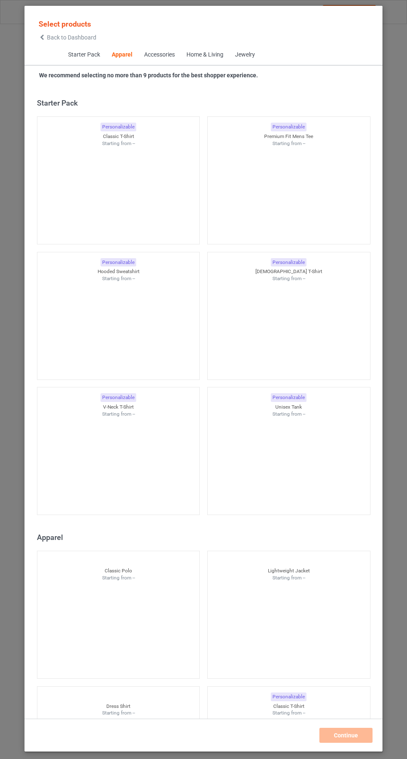
scroll to position [445, 0]
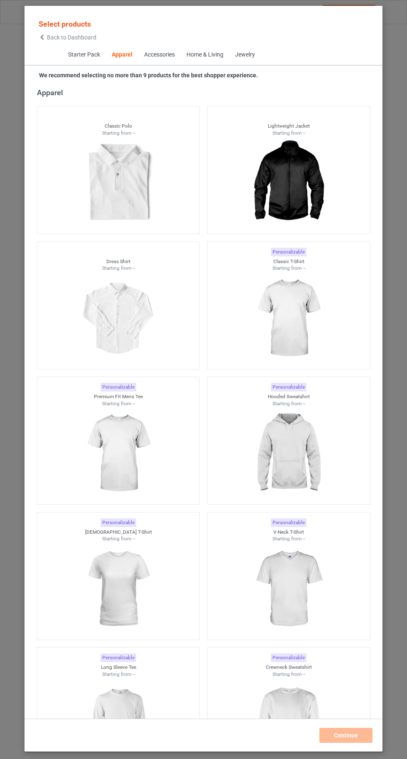
click at [311, 318] on img at bounding box center [289, 318] width 74 height 93
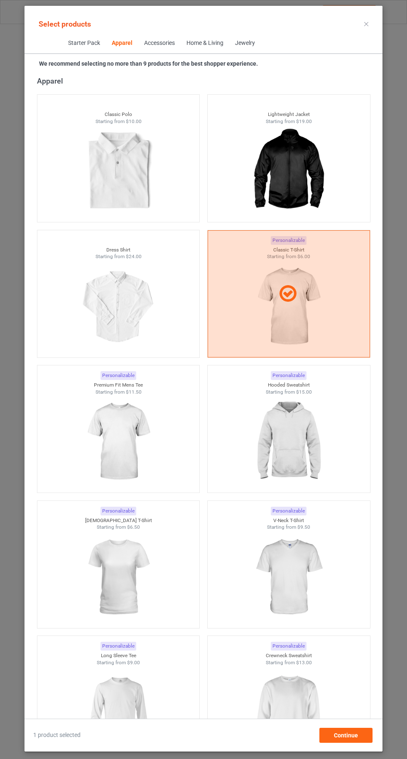
click at [296, 459] on img at bounding box center [289, 441] width 74 height 93
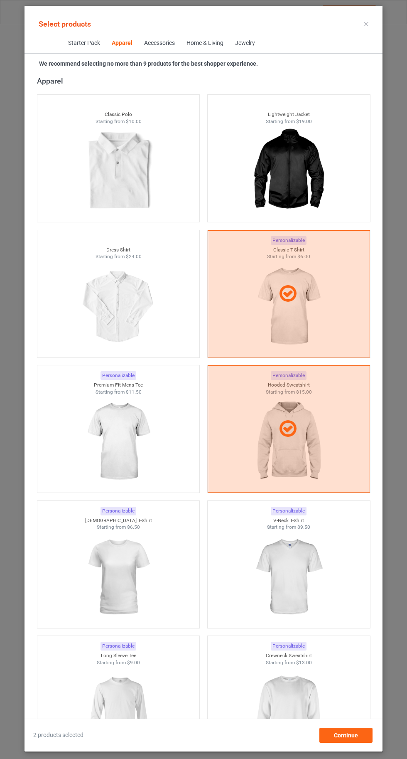
click at [300, 725] on img at bounding box center [289, 712] width 74 height 93
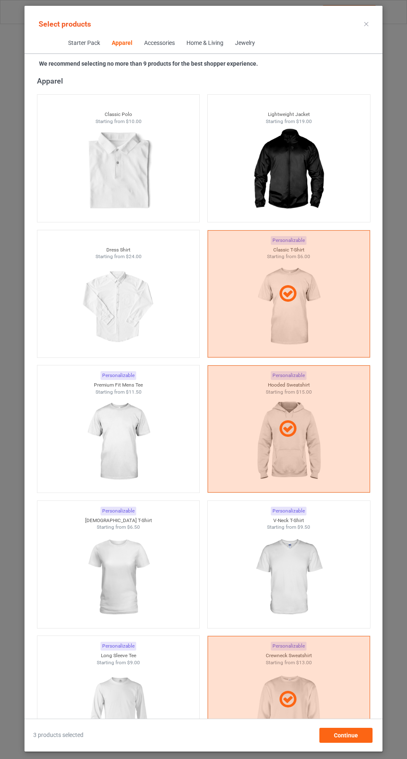
click at [122, 591] on img at bounding box center [118, 577] width 74 height 93
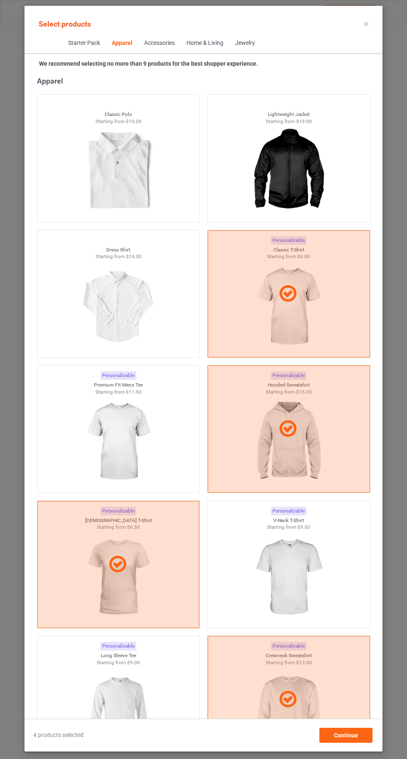
click at [286, 579] on img at bounding box center [289, 577] width 74 height 93
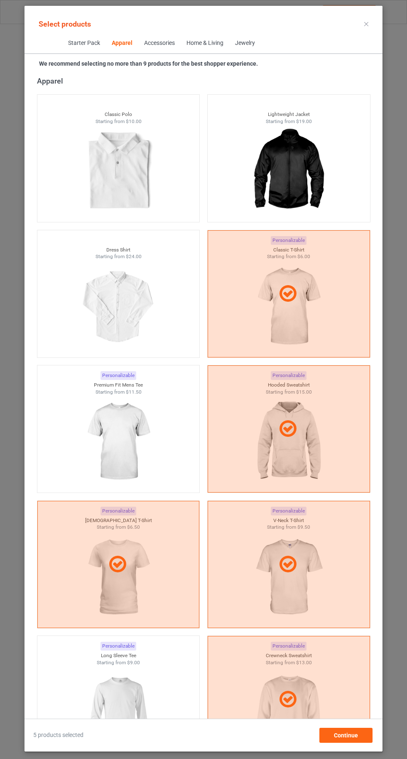
click at [138, 699] on img at bounding box center [118, 712] width 74 height 93
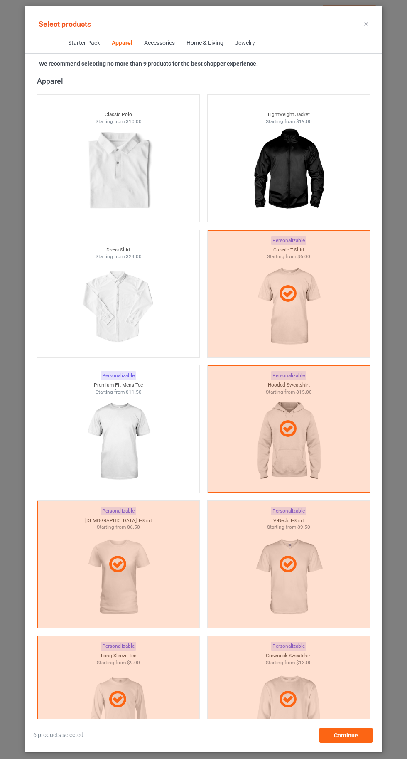
click at [110, 441] on img at bounding box center [118, 441] width 74 height 93
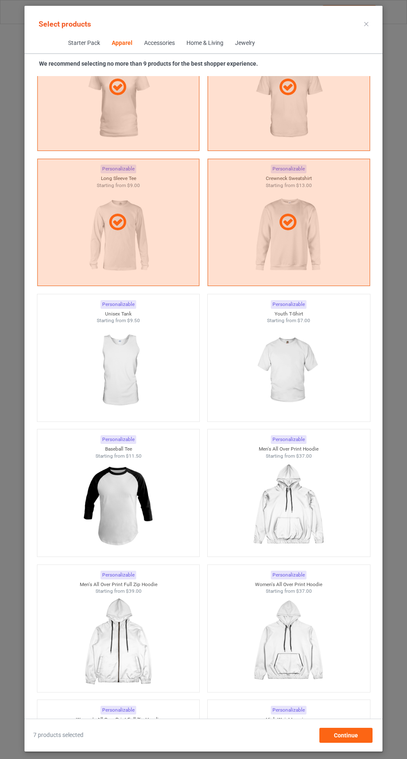
scroll to position [923, 0]
click at [301, 385] on img at bounding box center [289, 370] width 74 height 93
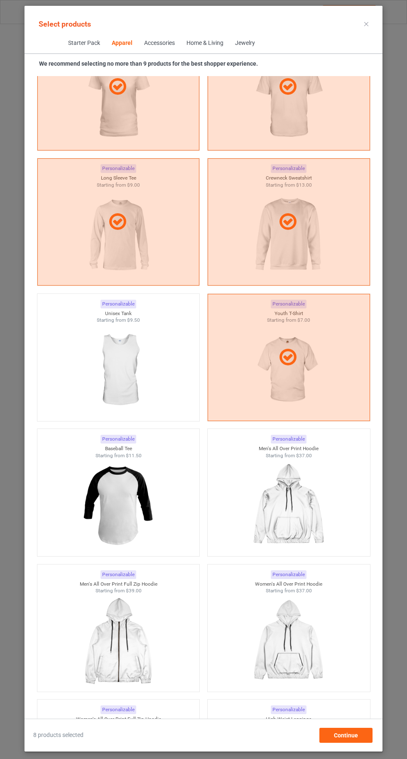
click at [115, 375] on img at bounding box center [118, 370] width 74 height 93
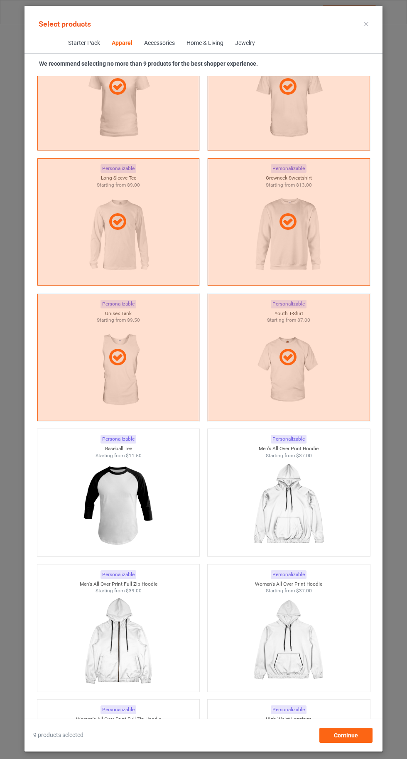
click at [367, 24] on icon at bounding box center [367, 24] width 4 height 4
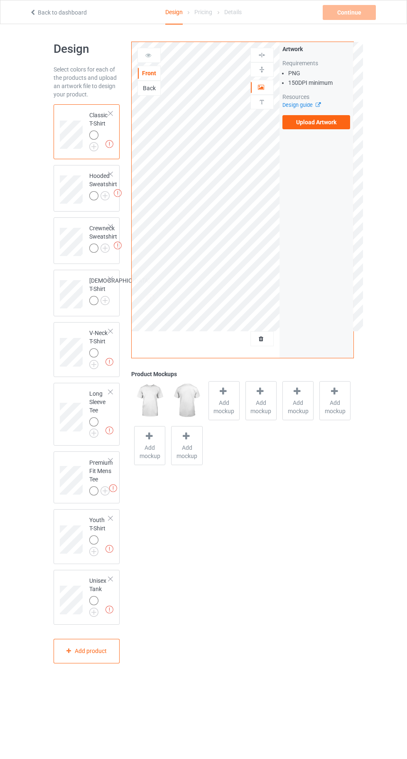
click at [0, 0] on img at bounding box center [0, 0] width 0 height 0
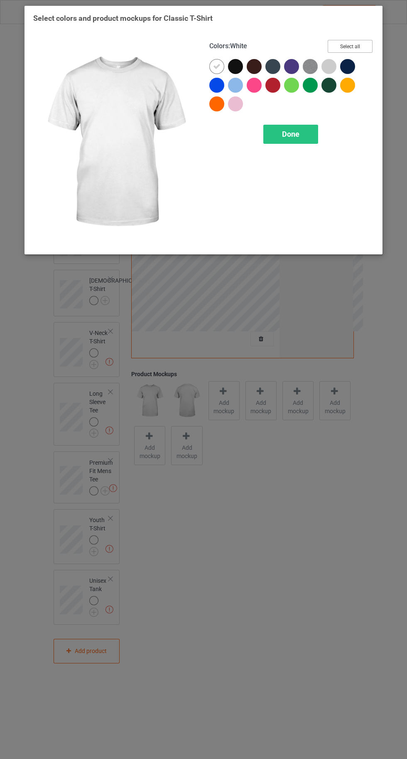
click at [356, 41] on button "Select all" at bounding box center [350, 46] width 45 height 13
click at [216, 65] on icon at bounding box center [216, 66] width 7 height 7
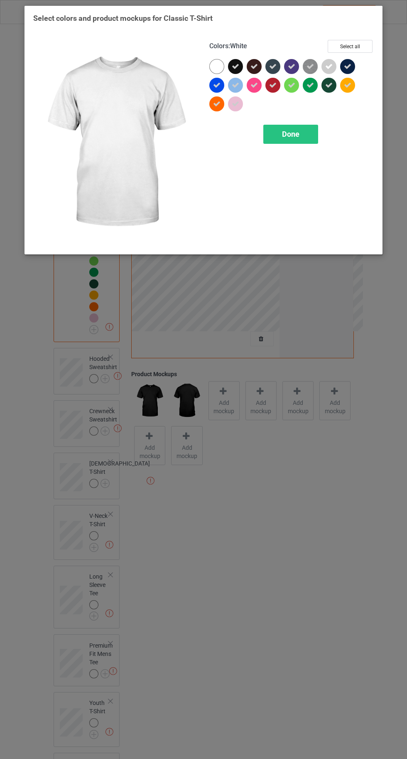
click at [291, 135] on span "Done" at bounding box center [290, 134] width 17 height 9
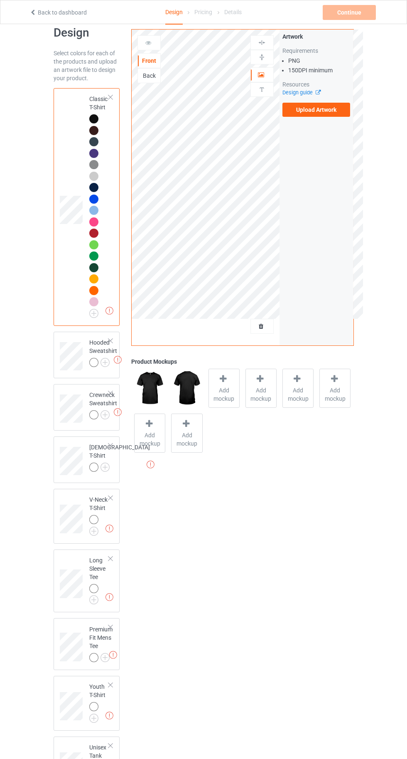
scroll to position [54, 0]
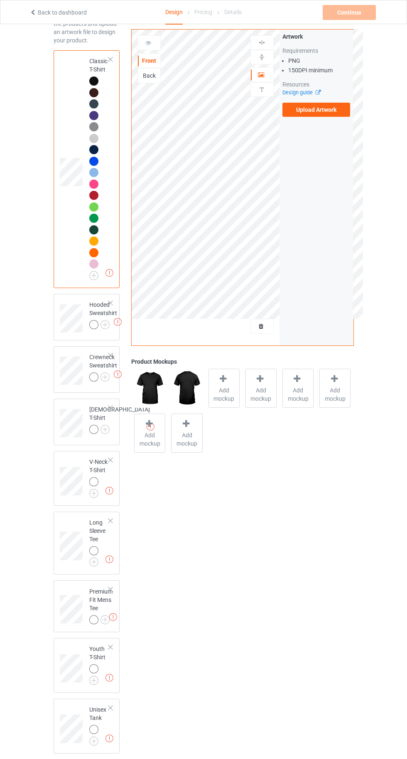
click at [0, 0] on img at bounding box center [0, 0] width 0 height 0
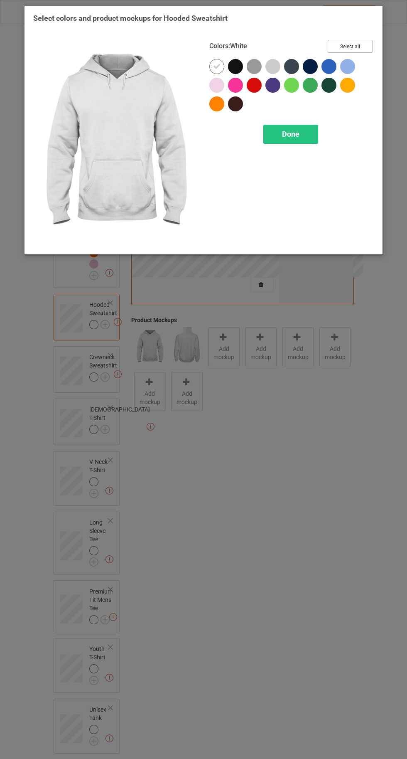
click at [347, 45] on button "Select all" at bounding box center [350, 46] width 45 height 13
click at [217, 69] on icon at bounding box center [216, 66] width 7 height 7
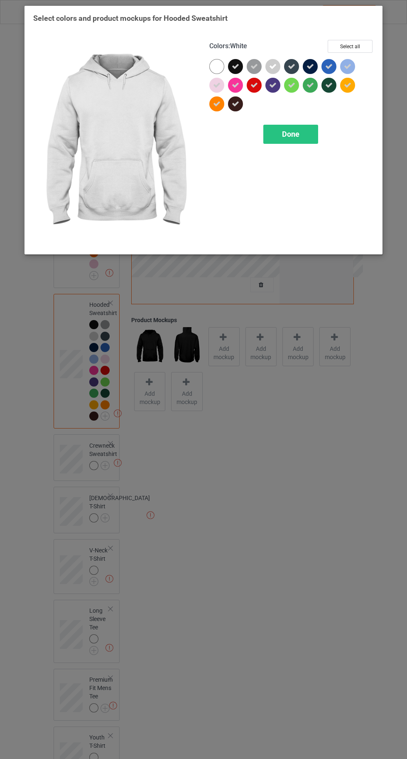
click at [280, 138] on div "Done" at bounding box center [291, 134] width 55 height 19
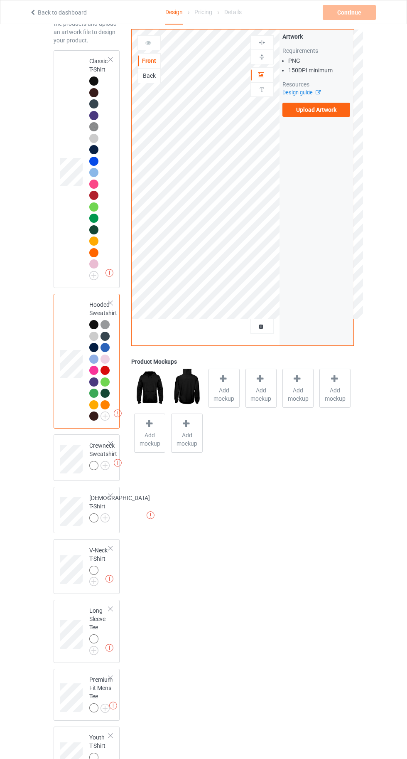
scroll to position [142, 0]
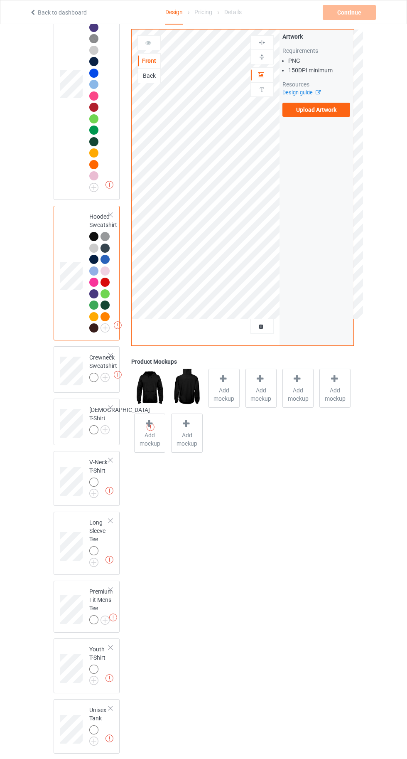
click at [0, 0] on img at bounding box center [0, 0] width 0 height 0
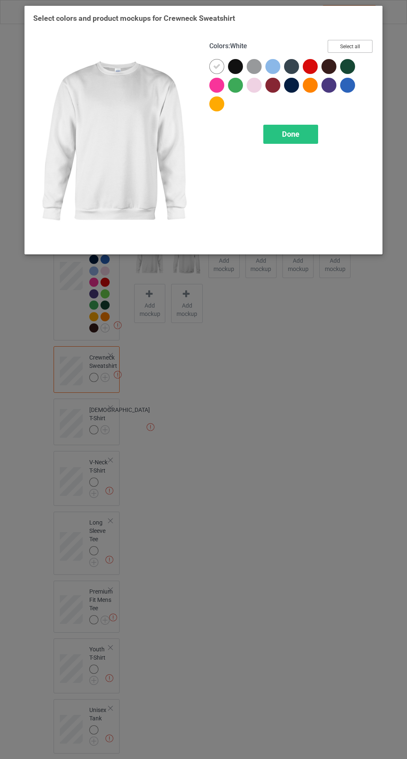
click at [351, 46] on button "Select all" at bounding box center [350, 46] width 45 height 13
click at [215, 63] on icon at bounding box center [216, 66] width 7 height 7
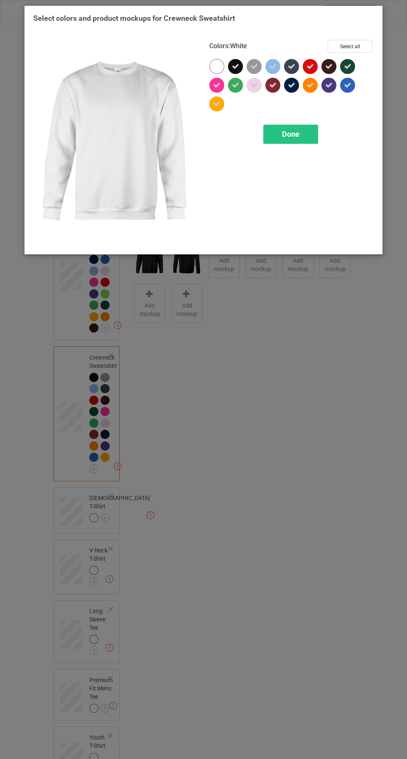
click at [310, 143] on div "Done" at bounding box center [291, 134] width 55 height 19
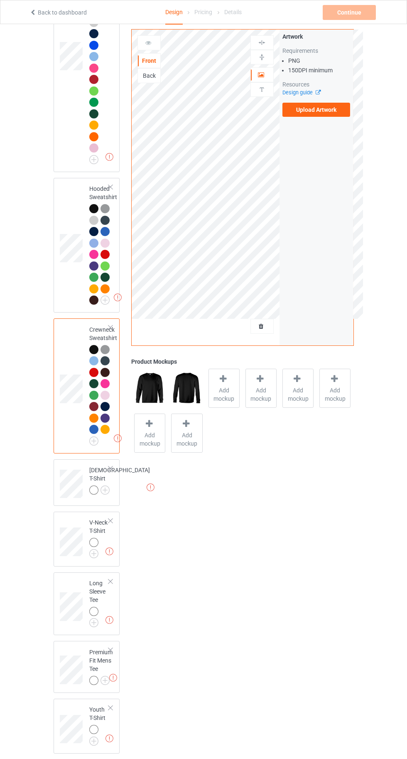
scroll to position [231, 0]
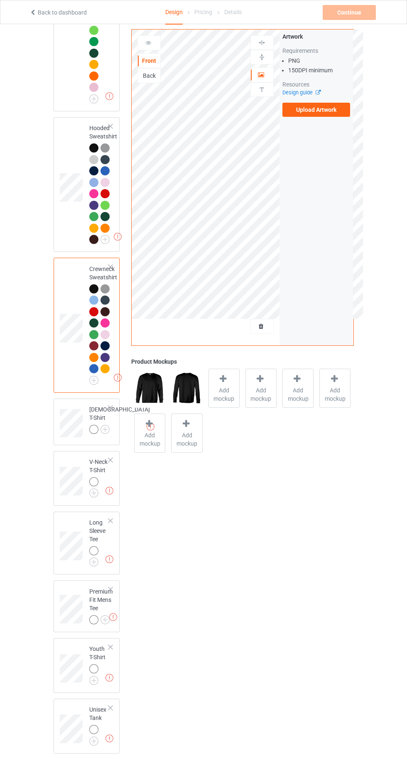
click at [0, 0] on img at bounding box center [0, 0] width 0 height 0
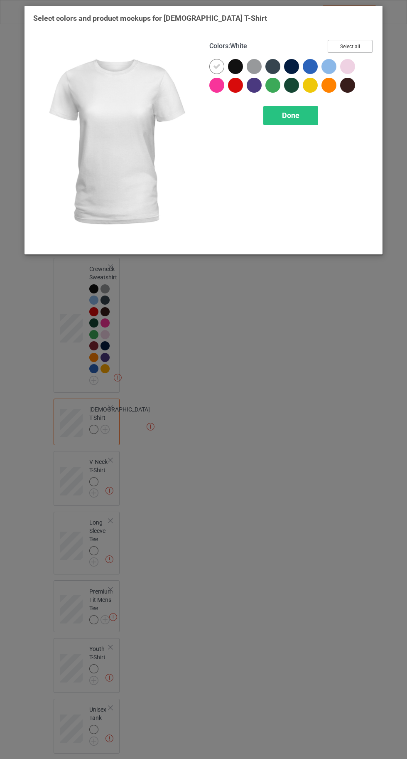
click at [350, 46] on button "Select all" at bounding box center [350, 46] width 45 height 13
click at [212, 66] on div at bounding box center [217, 66] width 15 height 15
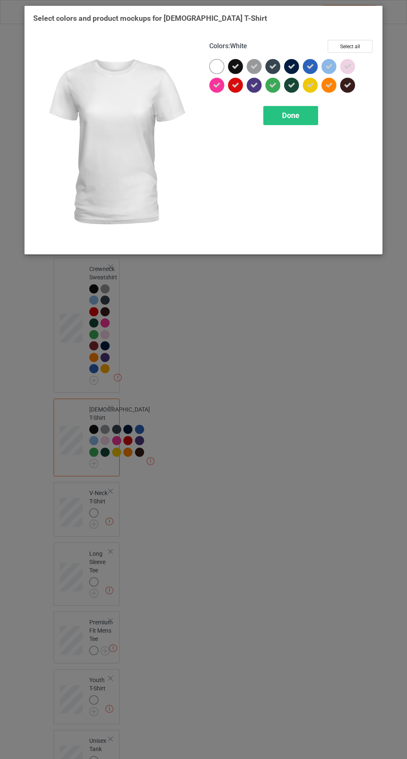
click at [279, 123] on div "Done" at bounding box center [291, 115] width 55 height 19
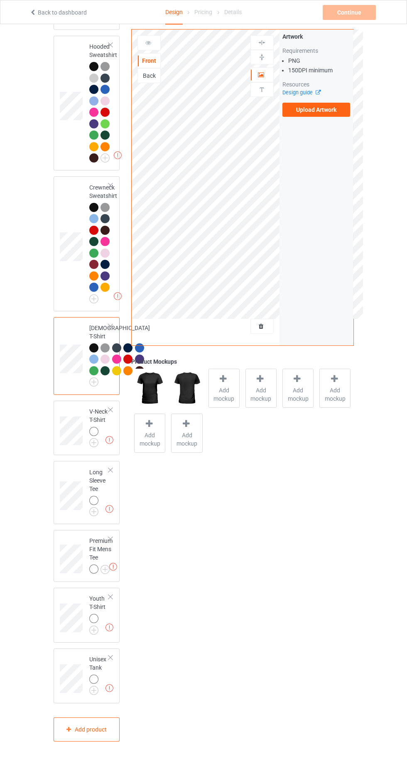
scroll to position [391, 0]
click at [0, 0] on img at bounding box center [0, 0] width 0 height 0
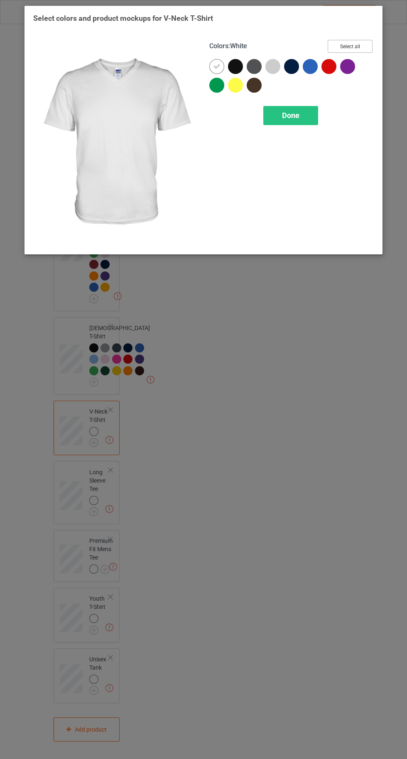
click at [353, 44] on button "Select all" at bounding box center [350, 46] width 45 height 13
click at [215, 63] on icon at bounding box center [216, 66] width 7 height 7
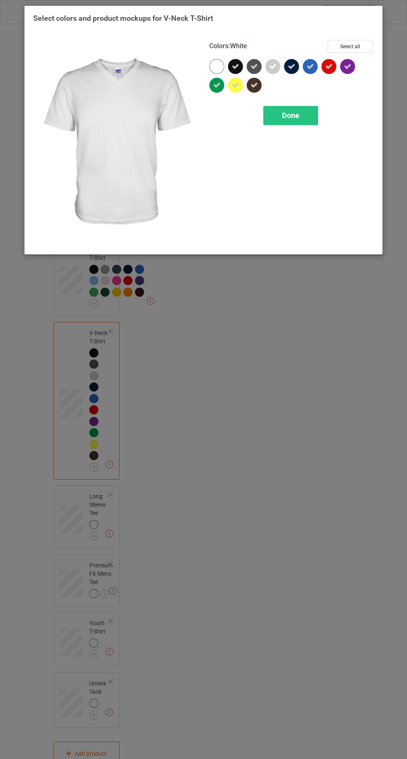
click at [307, 121] on div "Done" at bounding box center [291, 115] width 55 height 19
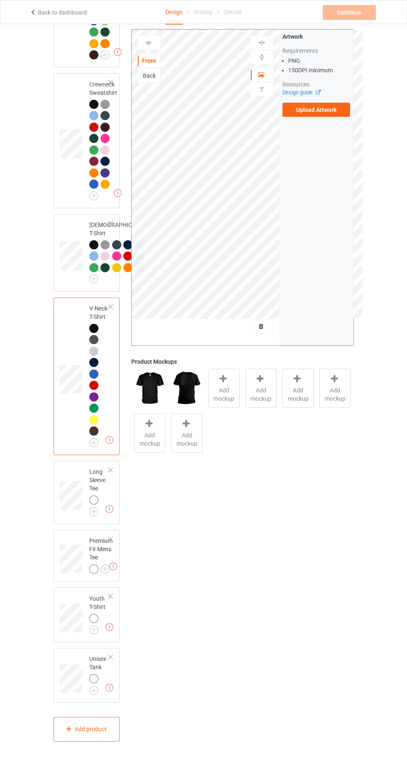
click at [0, 0] on img at bounding box center [0, 0] width 0 height 0
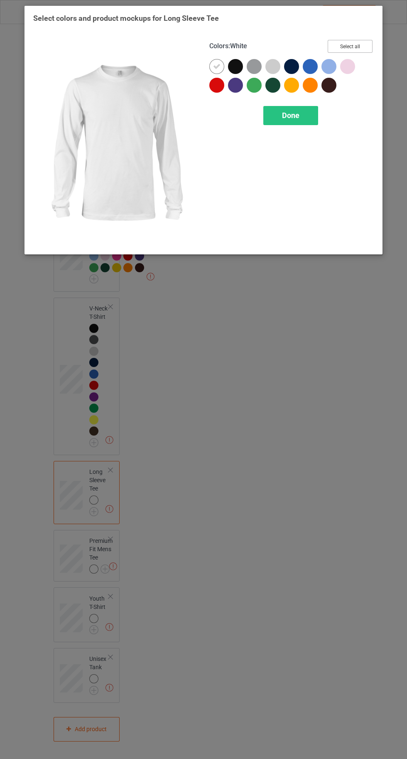
click at [344, 46] on button "Select all" at bounding box center [350, 46] width 45 height 13
click at [217, 66] on icon at bounding box center [216, 66] width 7 height 7
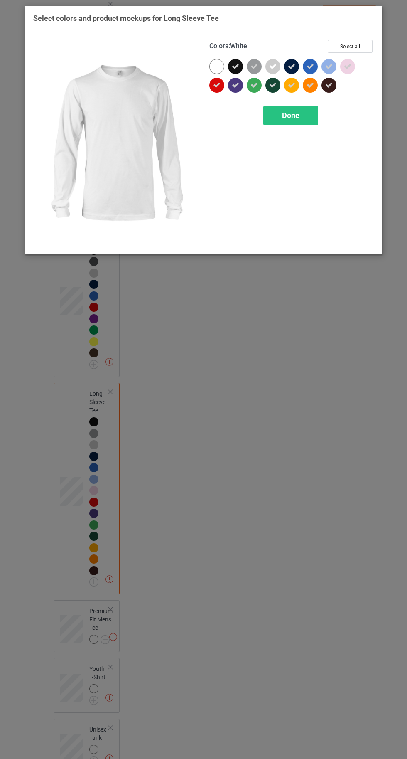
click at [290, 124] on div "Done" at bounding box center [291, 115] width 55 height 19
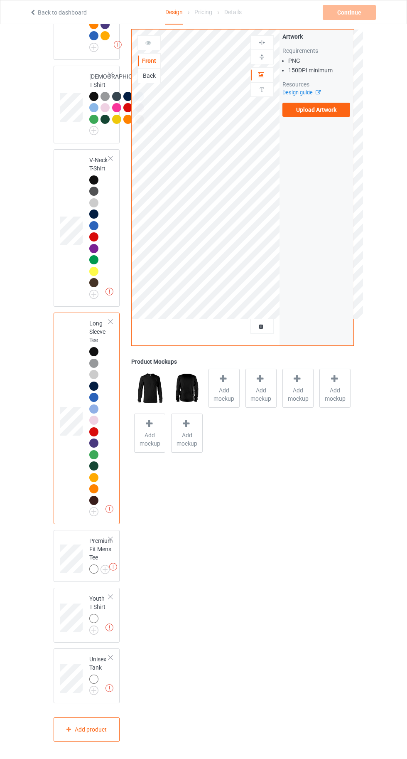
scroll to position [642, 0]
click at [0, 0] on img at bounding box center [0, 0] width 0 height 0
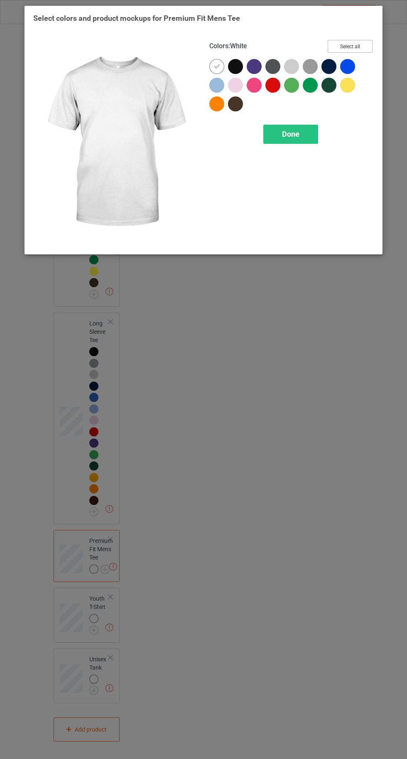
click at [353, 47] on button "Select all" at bounding box center [350, 46] width 45 height 13
click at [216, 66] on icon at bounding box center [216, 66] width 7 height 7
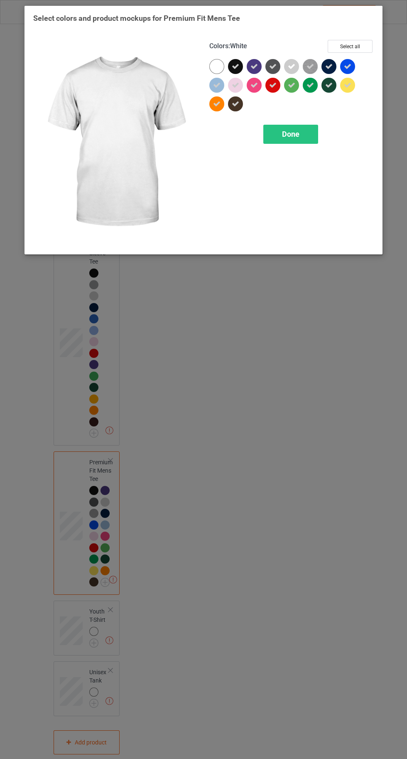
click at [284, 139] on div "Done" at bounding box center [291, 134] width 55 height 19
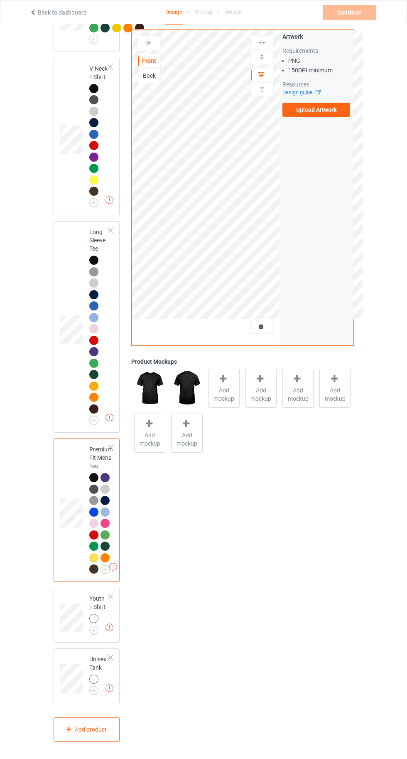
scroll to position [734, 0]
click at [0, 0] on img at bounding box center [0, 0] width 0 height 0
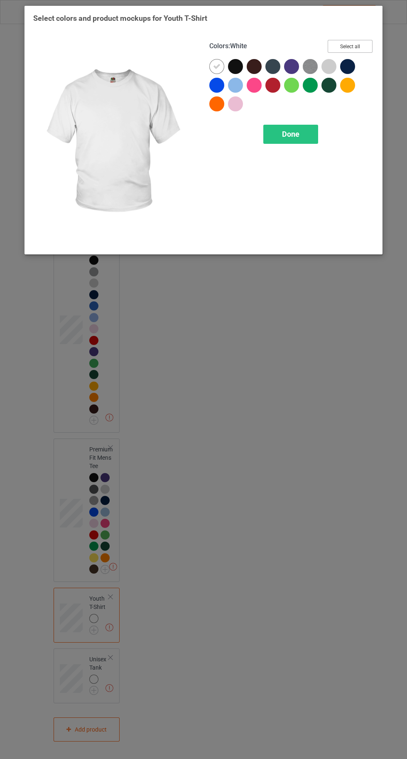
click at [355, 49] on button "Select all" at bounding box center [350, 46] width 45 height 13
click at [217, 66] on icon at bounding box center [216, 66] width 7 height 7
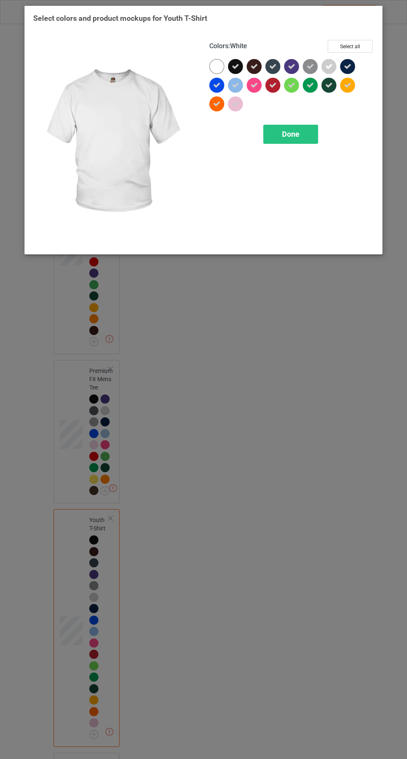
click at [269, 128] on div "Done" at bounding box center [291, 134] width 55 height 19
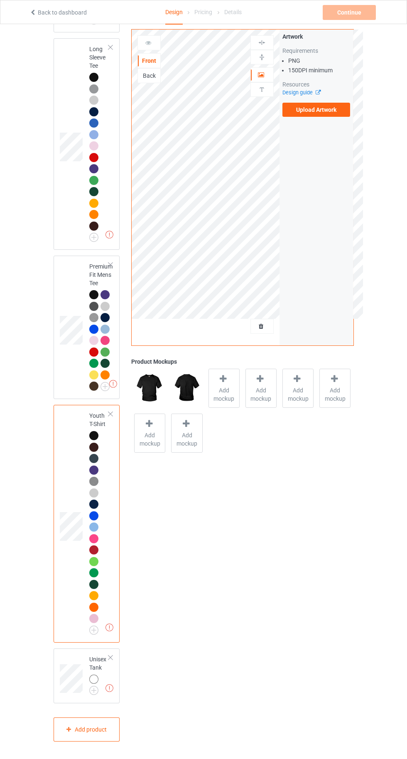
scroll to position [917, 0]
click at [96, 684] on div at bounding box center [93, 679] width 9 height 9
click at [110, 692] on img at bounding box center [110, 688] width 8 height 8
click at [0, 0] on img at bounding box center [0, 0] width 0 height 0
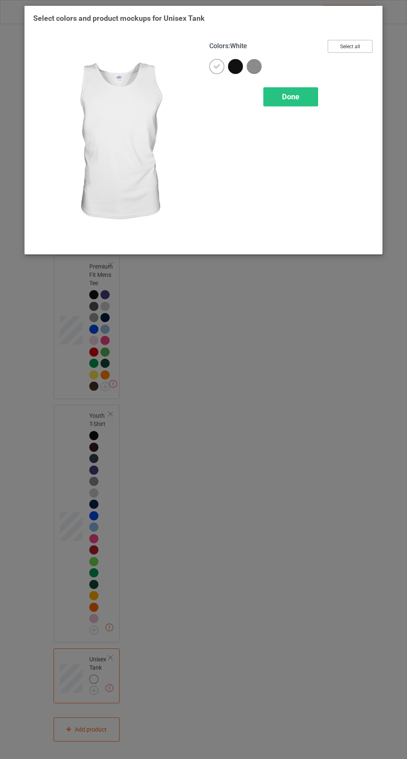
click at [365, 48] on button "Select all" at bounding box center [350, 46] width 45 height 13
click at [217, 66] on icon at bounding box center [216, 66] width 7 height 7
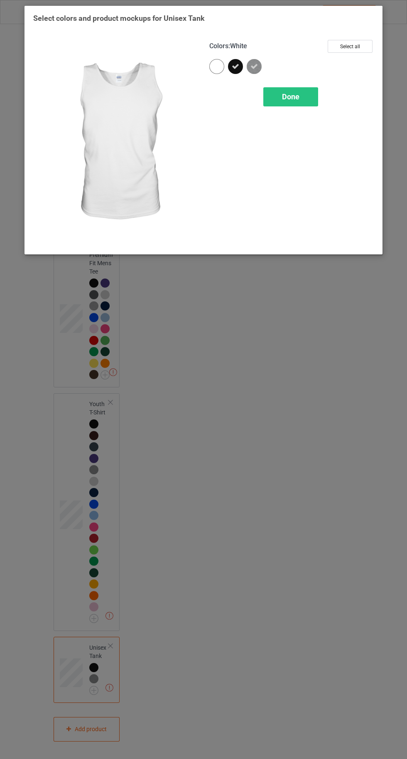
click at [291, 96] on span "Done" at bounding box center [290, 96] width 17 height 9
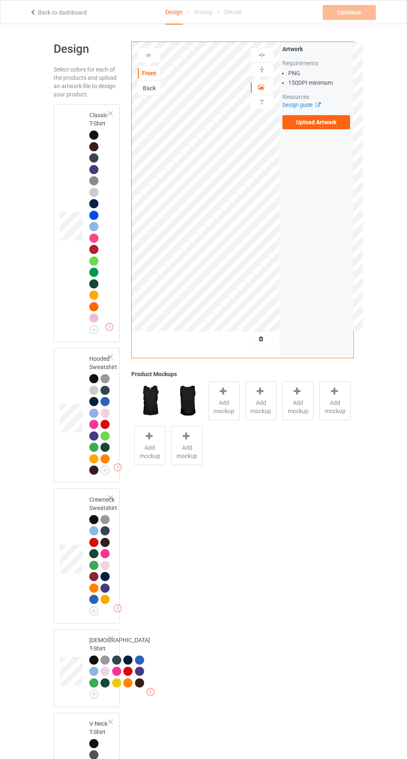
click at [336, 124] on label "Upload Artwork" at bounding box center [317, 122] width 68 height 14
click at [0, 0] on input "Upload Artwork" at bounding box center [0, 0] width 0 height 0
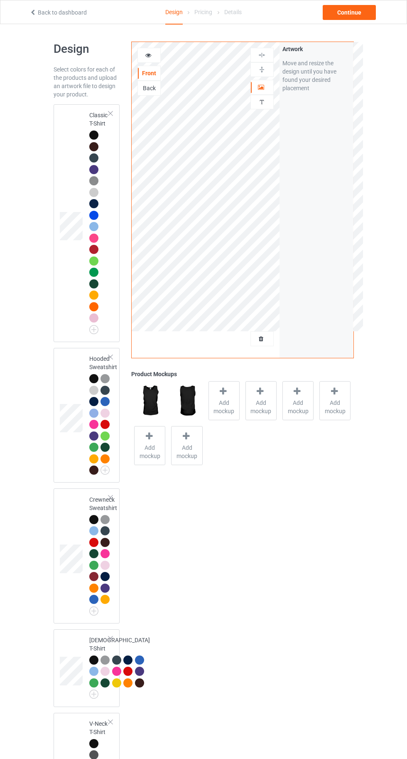
click at [90, 134] on div at bounding box center [93, 135] width 9 height 9
click at [234, 399] on span "Add mockup" at bounding box center [224, 407] width 30 height 17
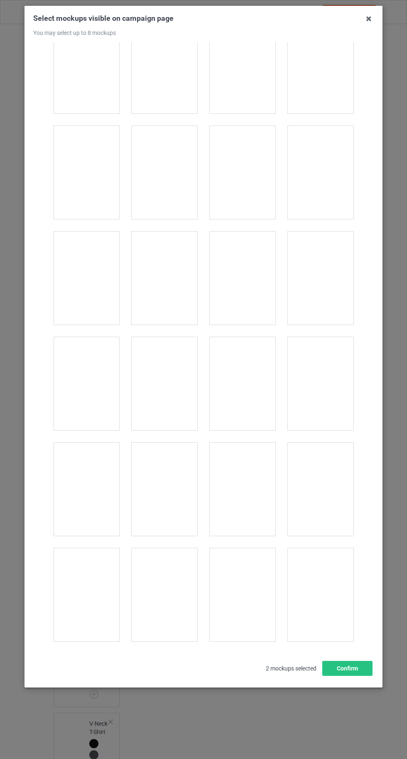
scroll to position [1292, 0]
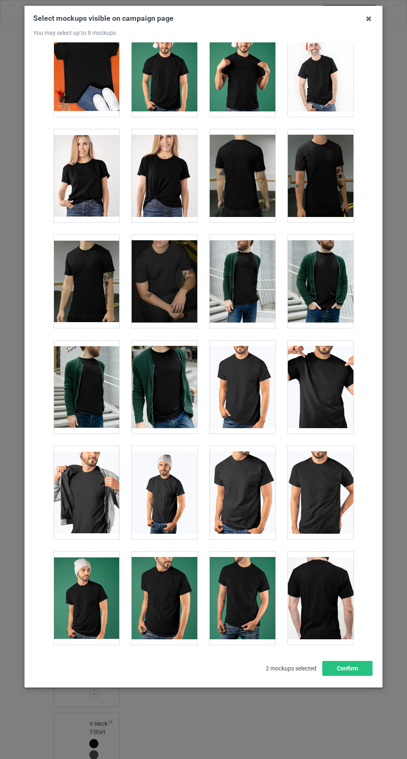
click at [74, 187] on div at bounding box center [87, 175] width 66 height 93
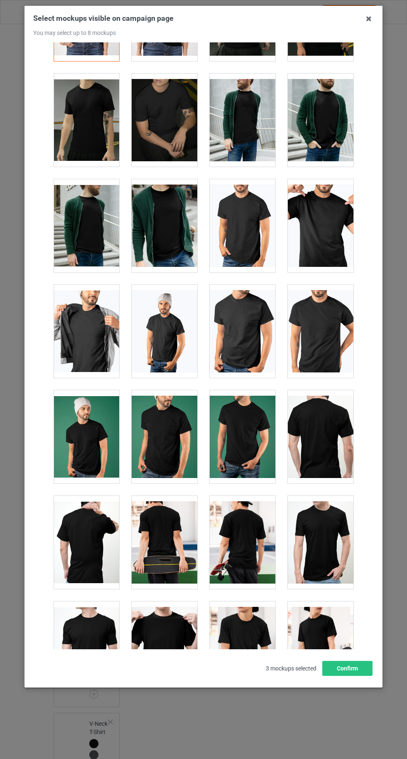
scroll to position [1460, 0]
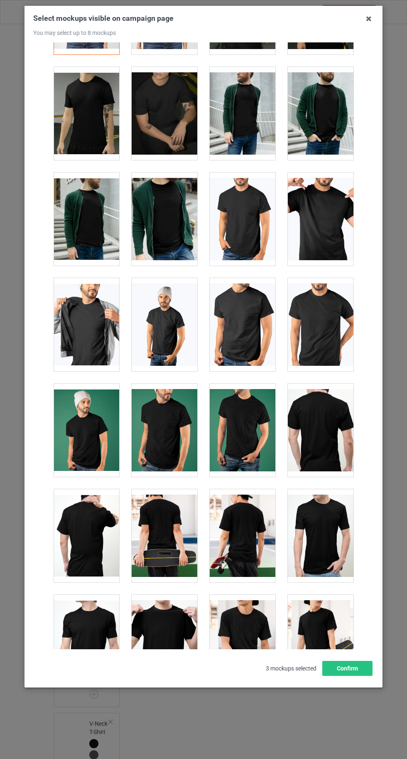
click at [248, 628] on div at bounding box center [243, 641] width 66 height 93
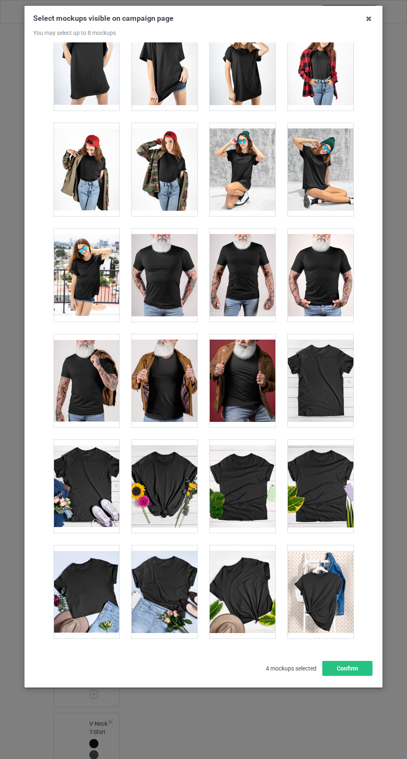
scroll to position [11464, 0]
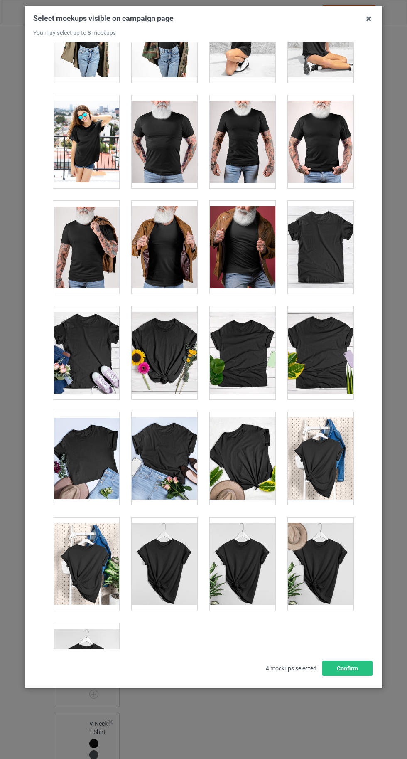
click at [343, 553] on div at bounding box center [321, 564] width 66 height 93
click at [322, 548] on div at bounding box center [321, 564] width 66 height 93
click at [328, 449] on div at bounding box center [321, 458] width 66 height 93
click at [75, 662] on div at bounding box center [87, 669] width 66 height 93
click at [346, 676] on button "Confirm" at bounding box center [348, 668] width 50 height 15
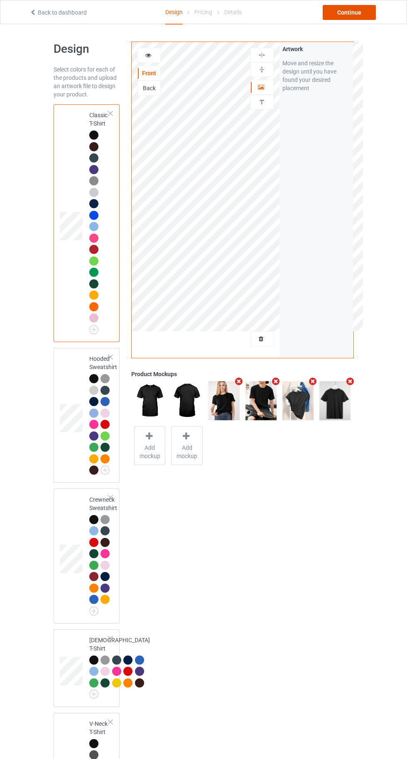
click at [363, 18] on div "Continue" at bounding box center [349, 12] width 53 height 15
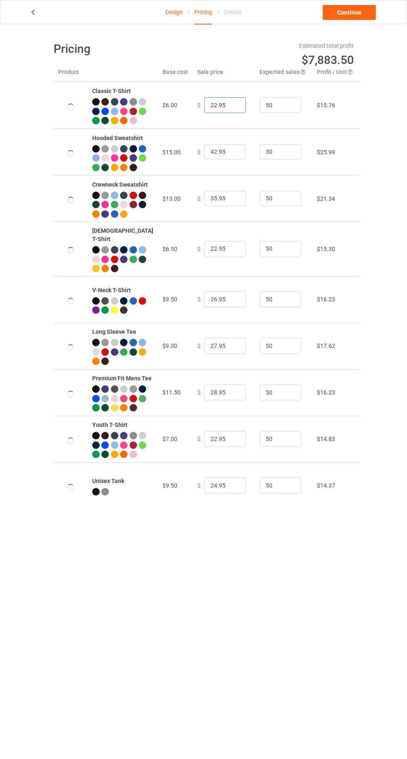
click at [205, 113] on input "22.95" at bounding box center [226, 105] width 42 height 16
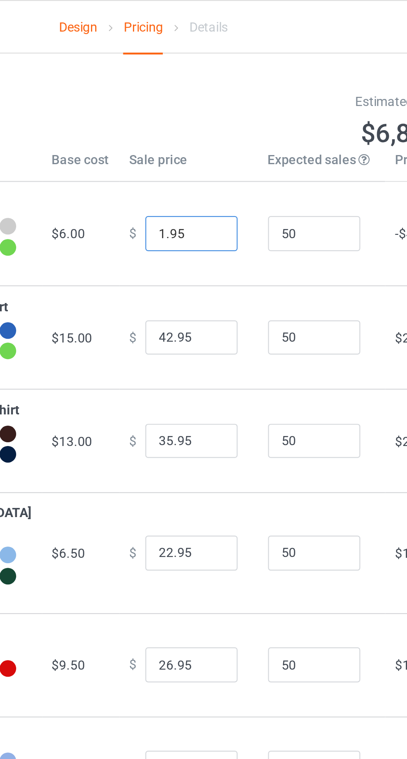
type input "19.95"
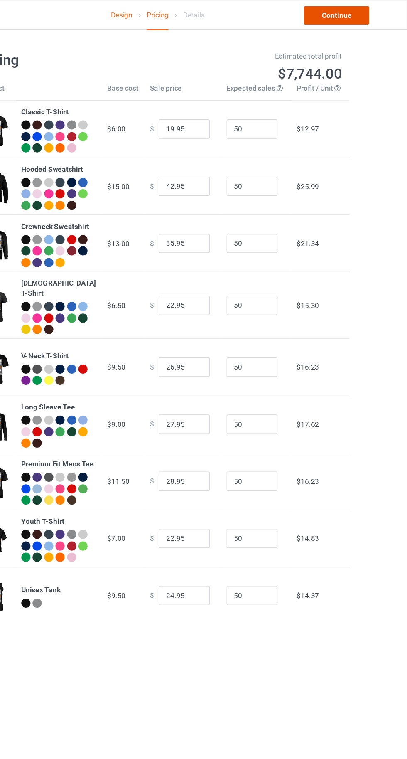
click at [354, 12] on link "Continue" at bounding box center [349, 12] width 53 height 15
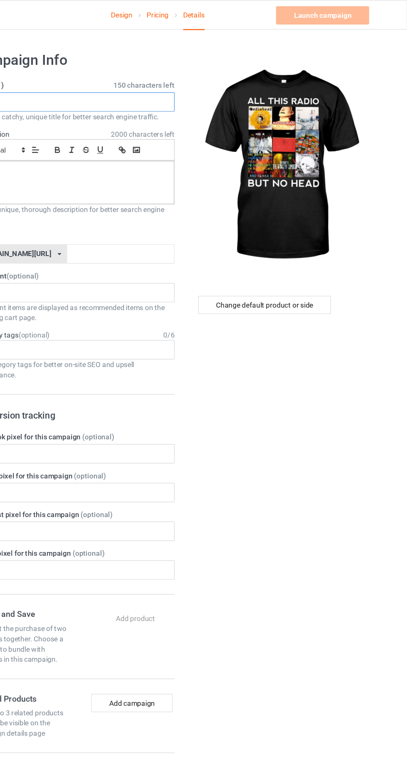
click at [141, 82] on input "text" at bounding box center [136, 83] width 164 height 16
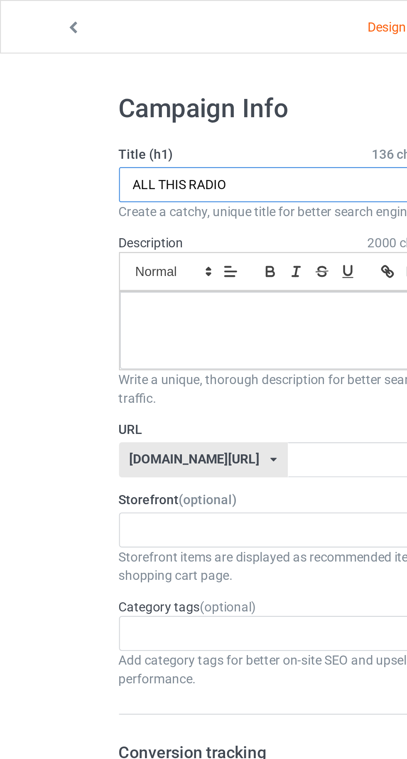
click at [125, 83] on input "ALL THIS RADIO" at bounding box center [136, 83] width 164 height 16
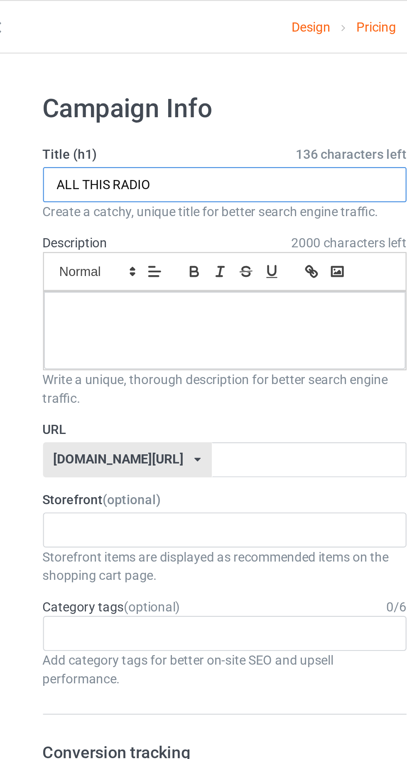
click at [132, 81] on input "ALL THIS RADIO" at bounding box center [136, 83] width 164 height 16
type input "ALL THIS RADIO BUT NO HEAD"
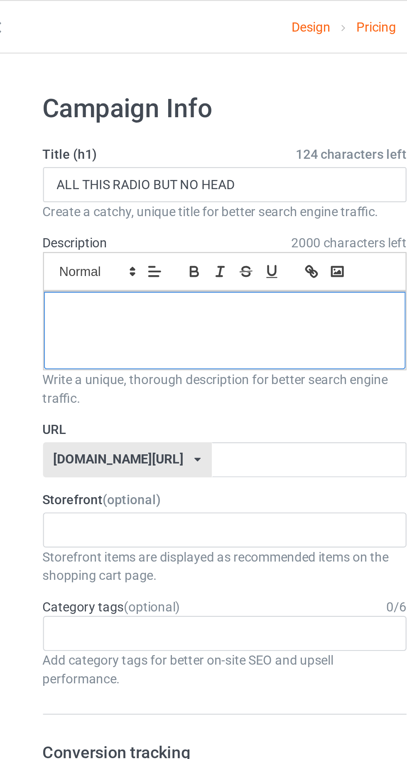
click at [82, 144] on div at bounding box center [135, 148] width 163 height 35
click at [95, 142] on p "ALL THIS RADIOBUT NO HEAD" at bounding box center [136, 141] width 150 height 8
click at [99, 137] on p "ALL THIS RADIOBUT NO HEAD" at bounding box center [136, 141] width 150 height 8
click at [100, 135] on div "ALL THIS RADIOBUT NO HEAD" at bounding box center [135, 148] width 163 height 35
click at [99, 137] on p "ALL THIS RADIOBUT NO HEAD" at bounding box center [136, 141] width 150 height 8
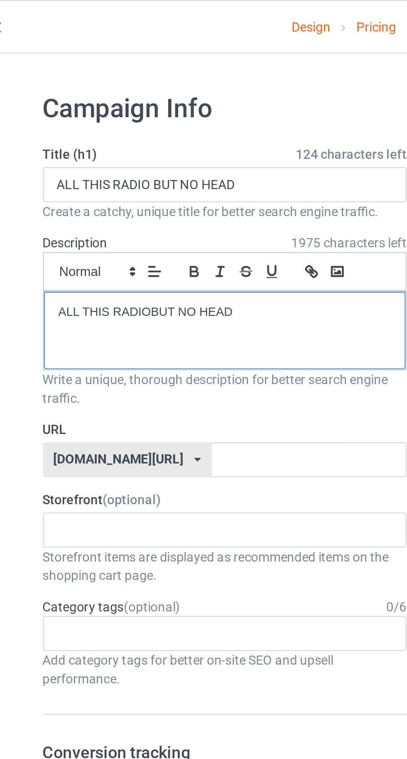
click at [98, 136] on div "ALL THIS RADIOBUT NO HEAD" at bounding box center [135, 148] width 163 height 35
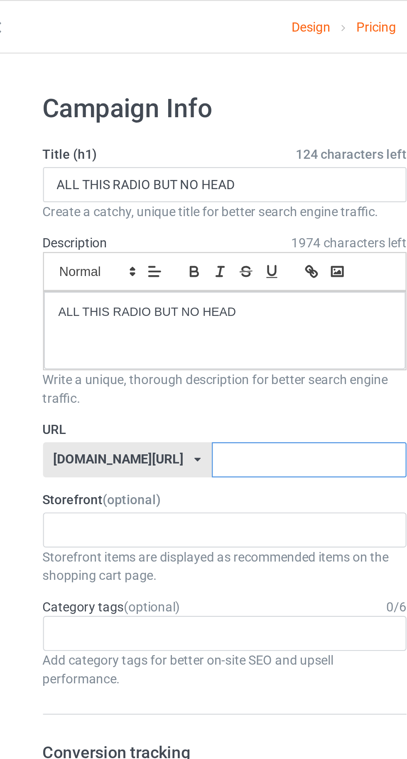
click at [187, 209] on input "text" at bounding box center [174, 207] width 88 height 16
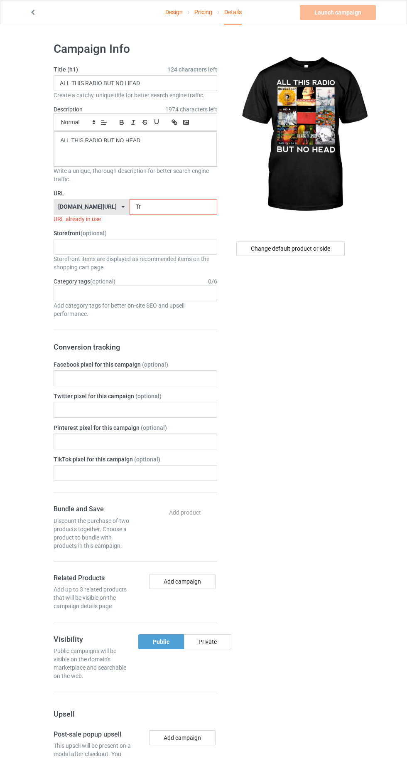
type input "Trf"
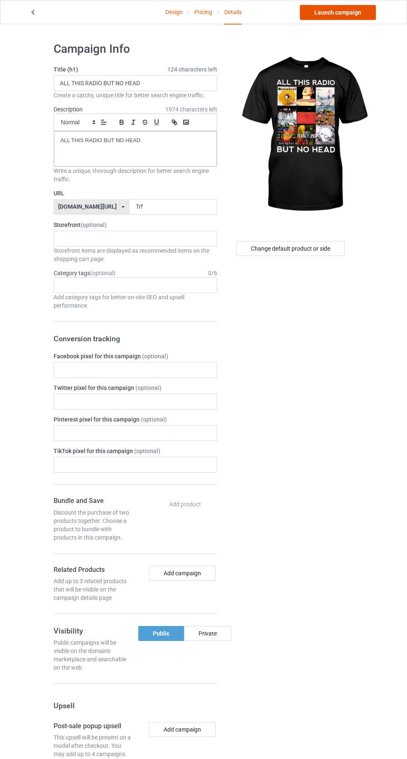
click at [334, 12] on link "Launch campaign" at bounding box center [338, 12] width 76 height 15
